Goal: Entertainment & Leisure: Consume media (video, audio)

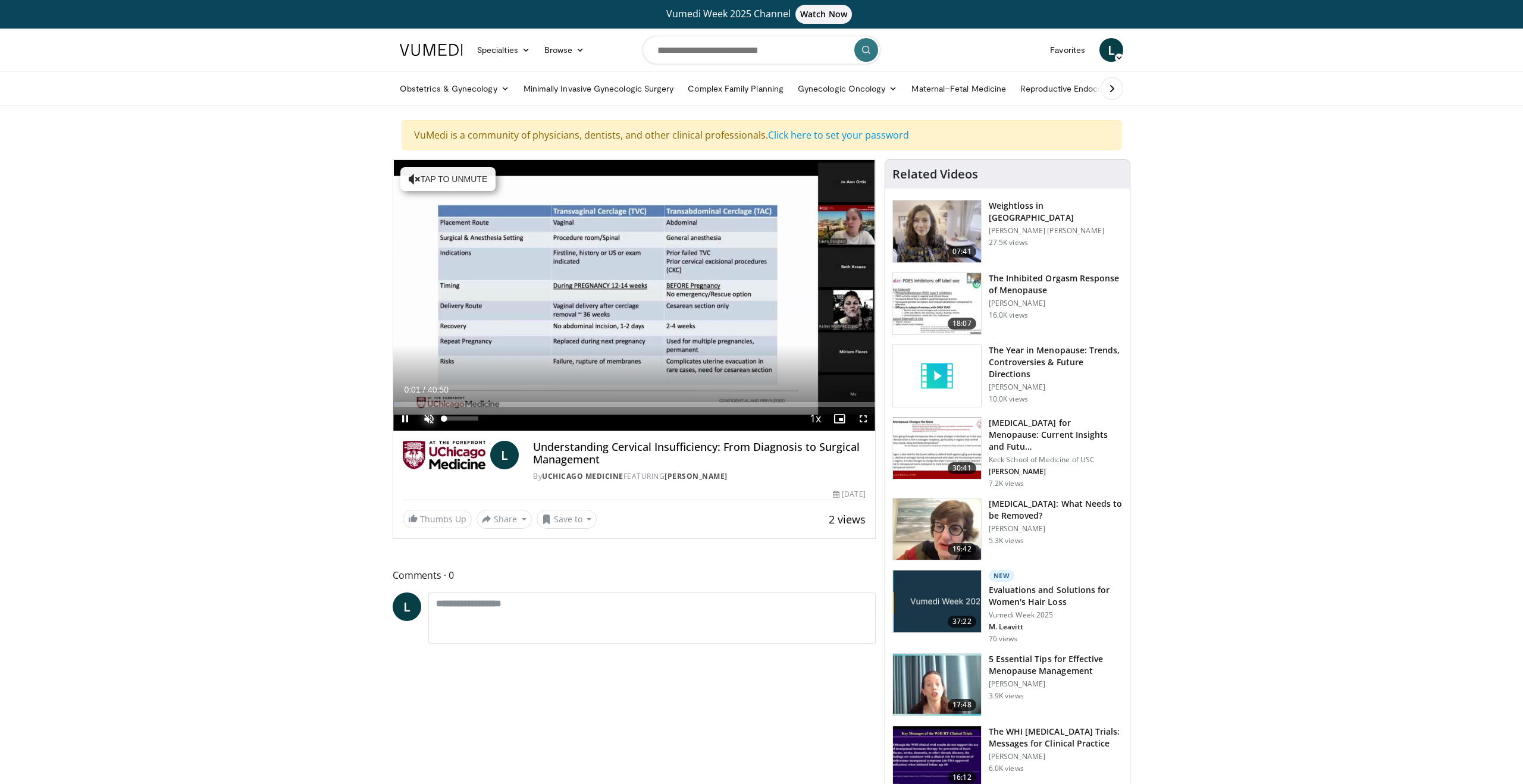
click at [428, 431] on span "Video Player" at bounding box center [429, 418] width 24 height 24
click at [418, 407] on div "Progress Bar" at bounding box center [419, 404] width 1 height 5
click at [467, 407] on div "Progress Bar" at bounding box center [467, 404] width 1 height 5
click at [505, 407] on div "Progress Bar" at bounding box center [505, 404] width 1 height 5
click at [555, 407] on div "Loaded : 25.66% 09:27 13:55" at bounding box center [634, 404] width 482 height 5
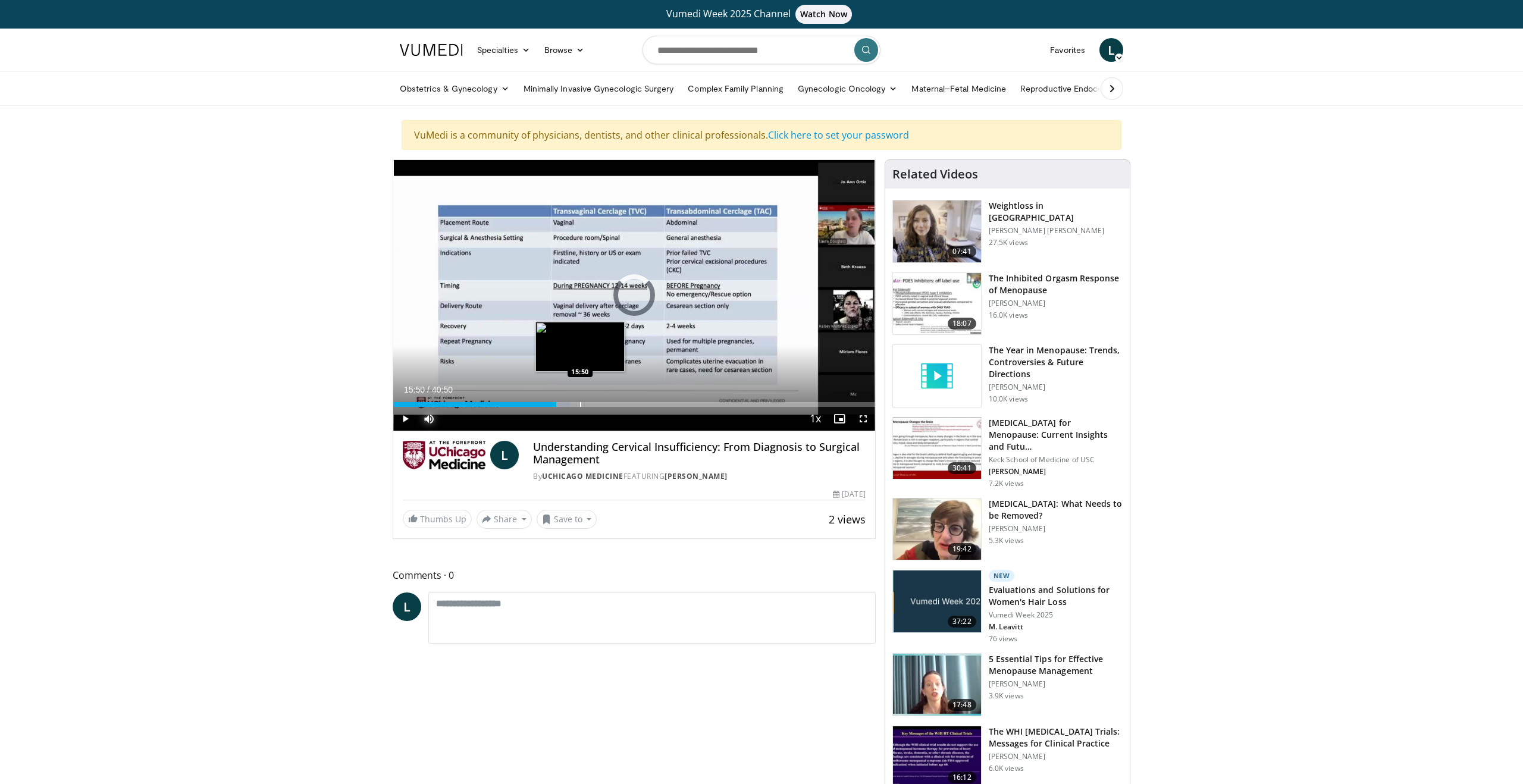
click at [580, 407] on div "Loaded : 36.66% 15:50 15:50" at bounding box center [634, 401] width 482 height 12
click at [604, 407] on div "Progress Bar" at bounding box center [604, 404] width 1 height 5
click at [631, 407] on div "Progress Bar" at bounding box center [632, 404] width 1 height 5
click at [665, 407] on div "Progress Bar" at bounding box center [666, 404] width 1 height 5
click at [864, 431] on span "Video Player" at bounding box center [863, 418] width 24 height 24
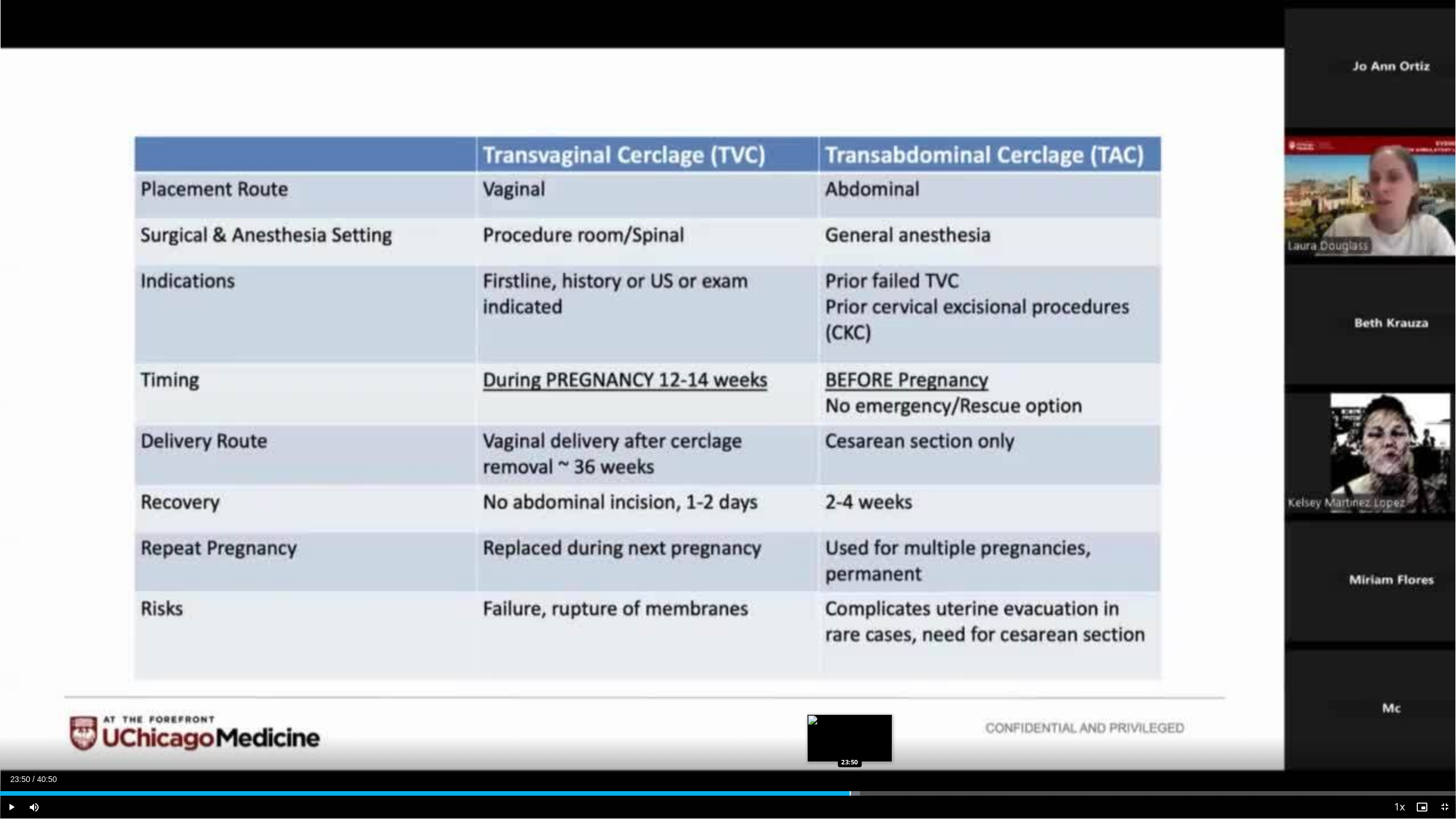
click at [850, 749] on div "Progress Bar" at bounding box center [850, 793] width 1 height 5
click at [908, 749] on div "Progress Bar" at bounding box center [909, 793] width 1 height 5
click at [938, 749] on div "Progress Bar" at bounding box center [938, 793] width 1 height 5
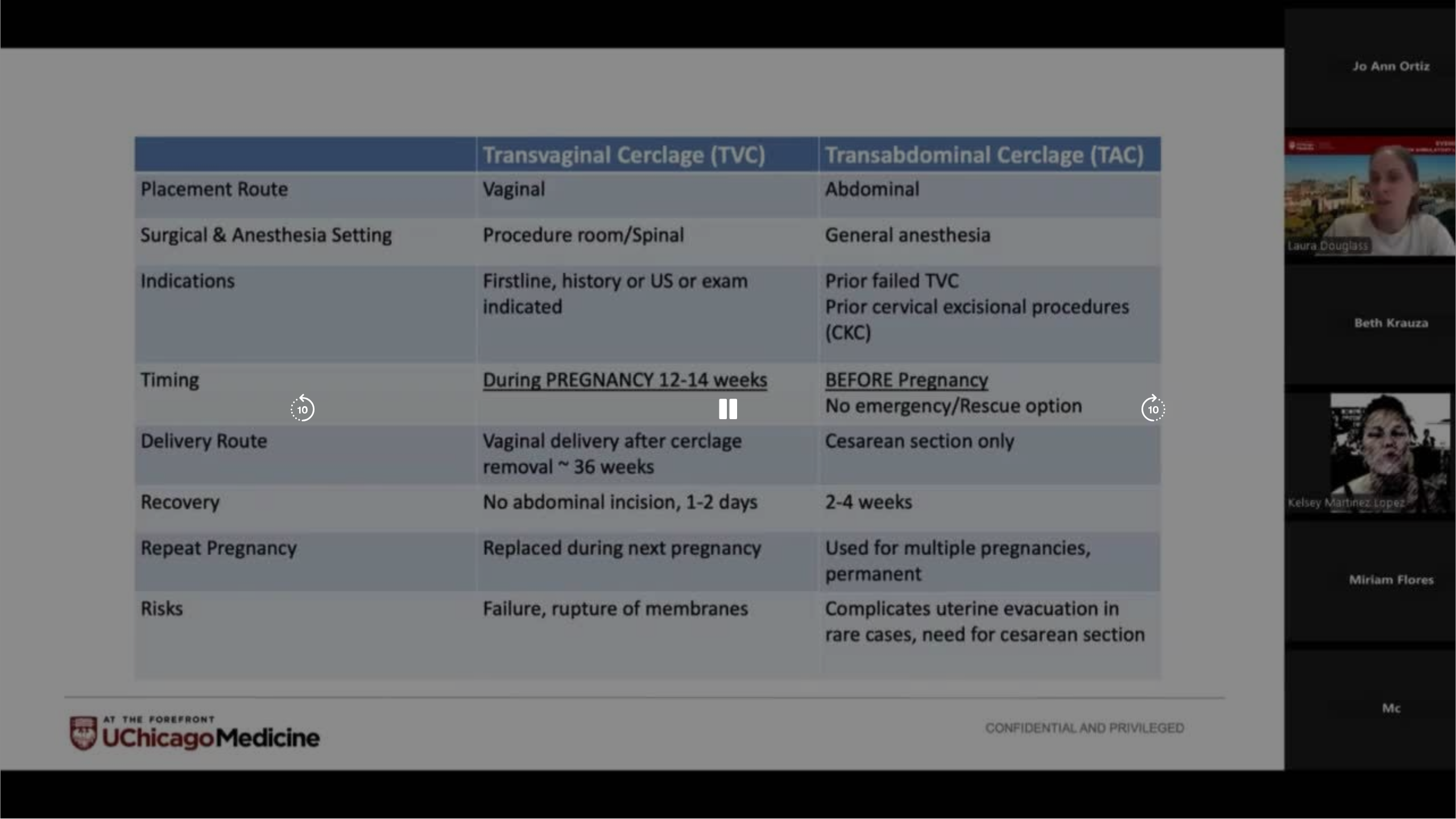
click at [968, 749] on div "10 seconds Tap to unmute" at bounding box center [728, 409] width 1456 height 818
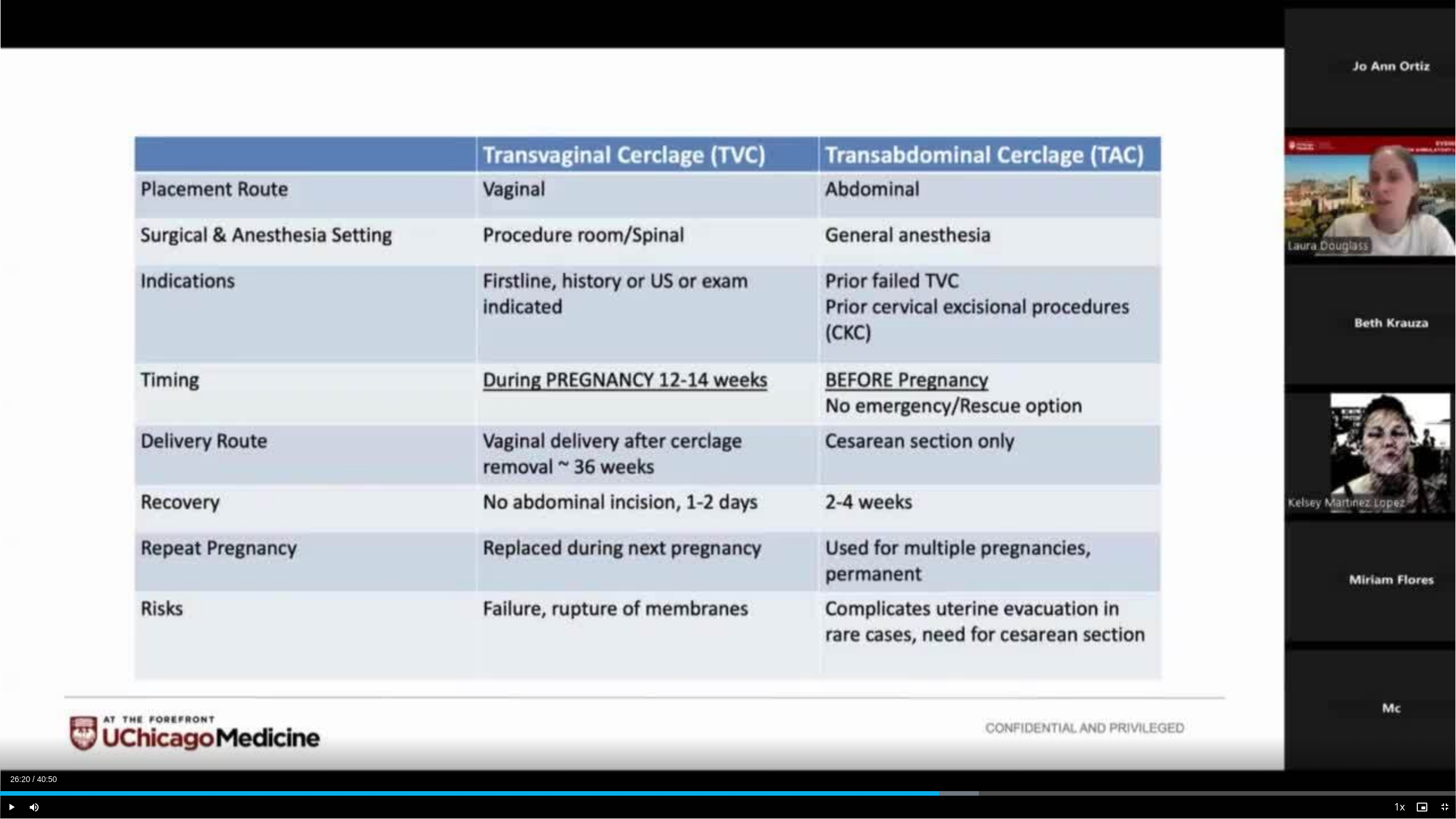
click at [969, 749] on div "Current Time 26:20 / Duration 40:50 Play Skip Backward Skip Forward Mute 0% Loa…" at bounding box center [728, 807] width 1456 height 23
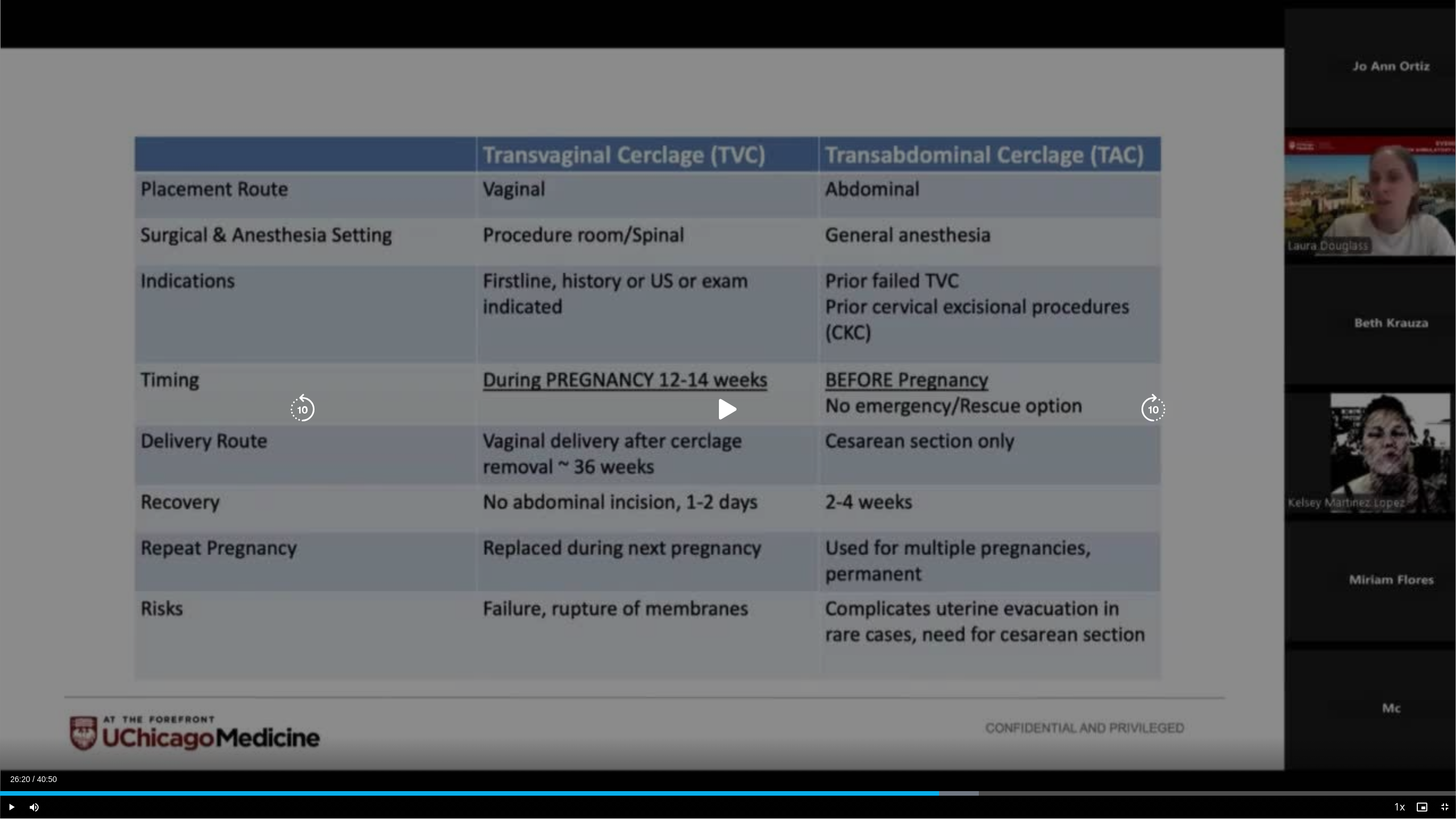
click at [719, 412] on icon "Video Player" at bounding box center [728, 409] width 32 height 32
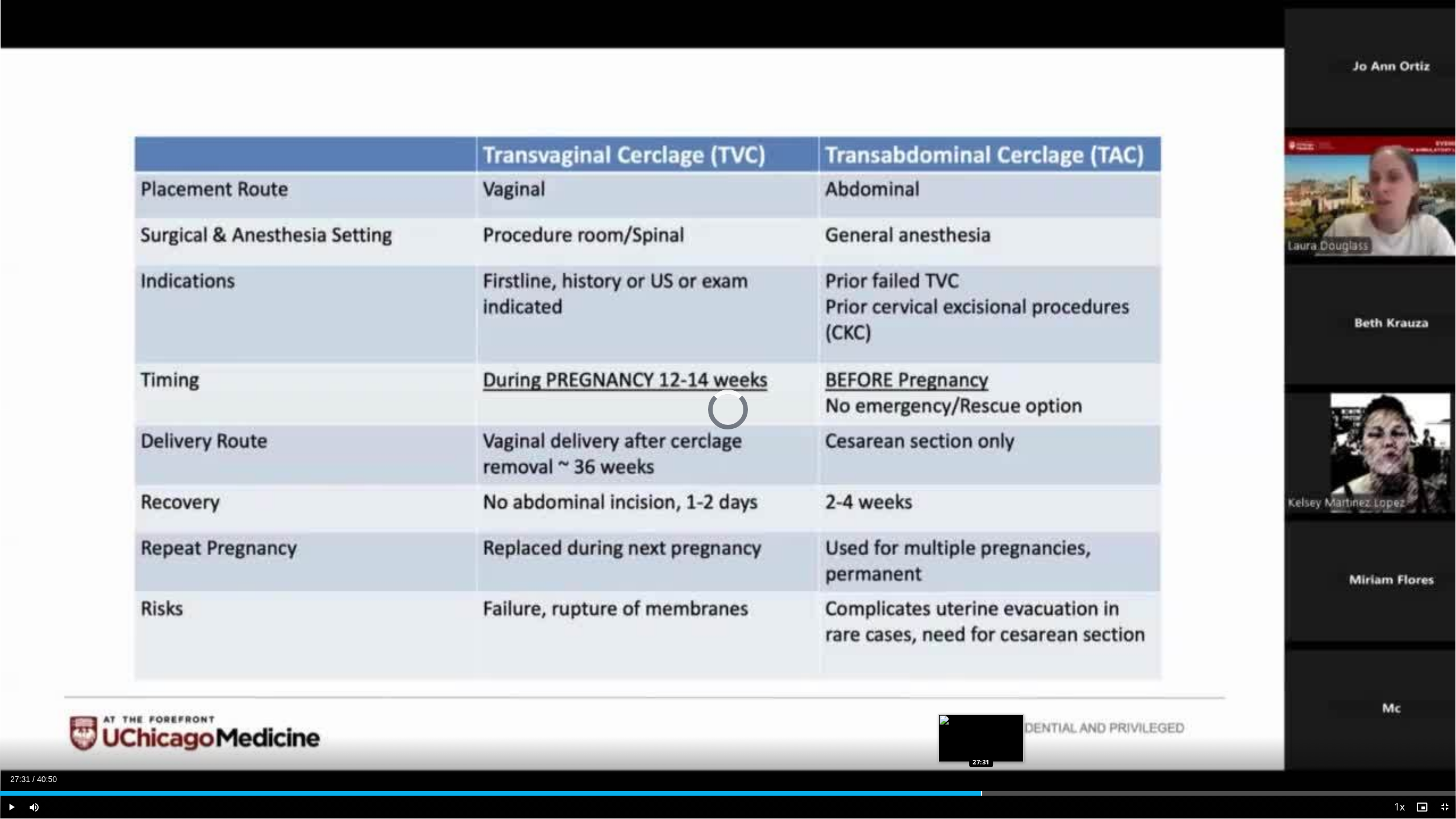
click at [981, 749] on div "Progress Bar" at bounding box center [982, 793] width 1 height 5
click at [1020, 749] on div "Progress Bar" at bounding box center [1021, 793] width 1 height 5
click at [1444, 749] on span "Video Player" at bounding box center [1444, 807] width 23 height 23
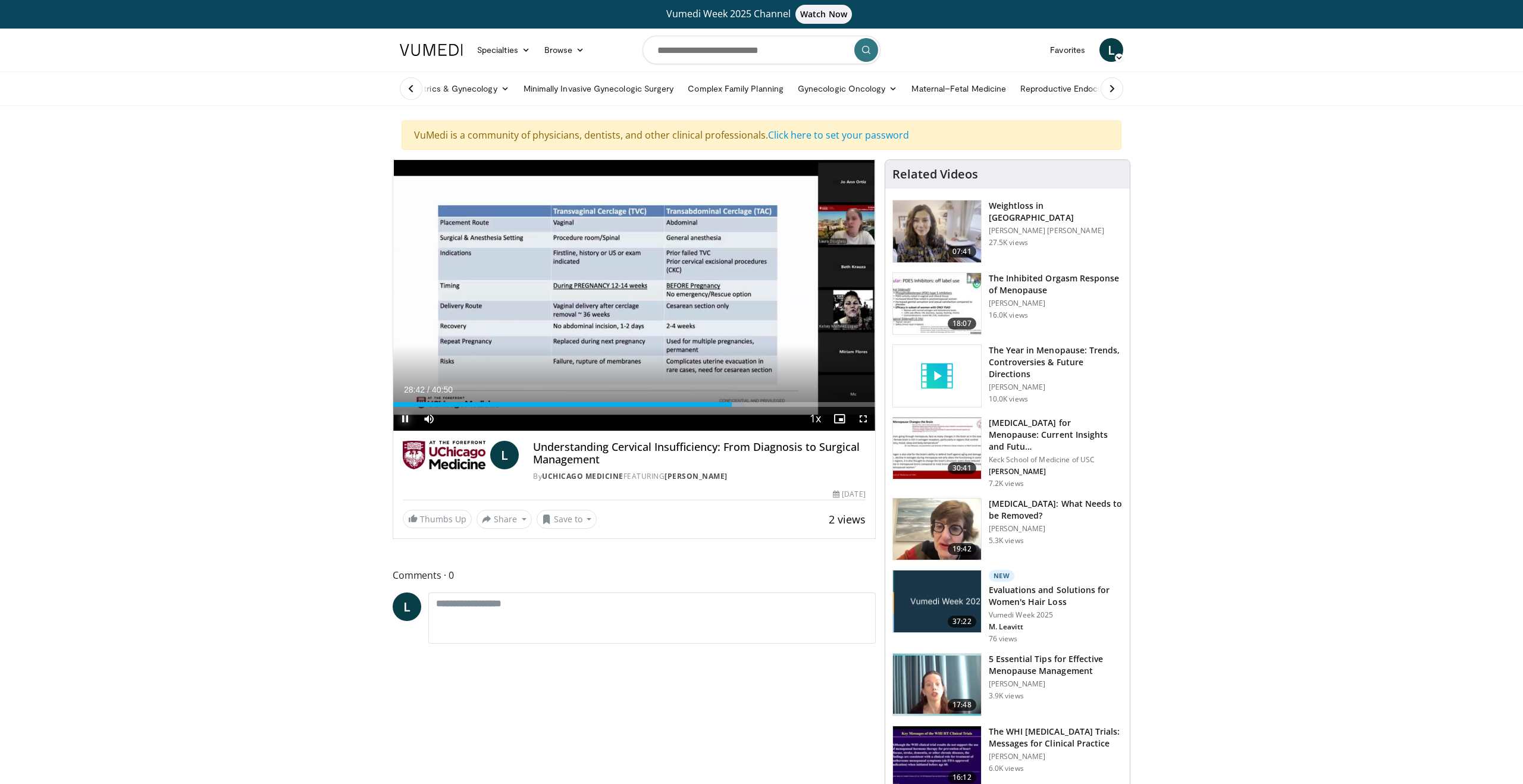
click at [402, 431] on span "Video Player" at bounding box center [405, 418] width 24 height 24
